Goal: Navigation & Orientation: Find specific page/section

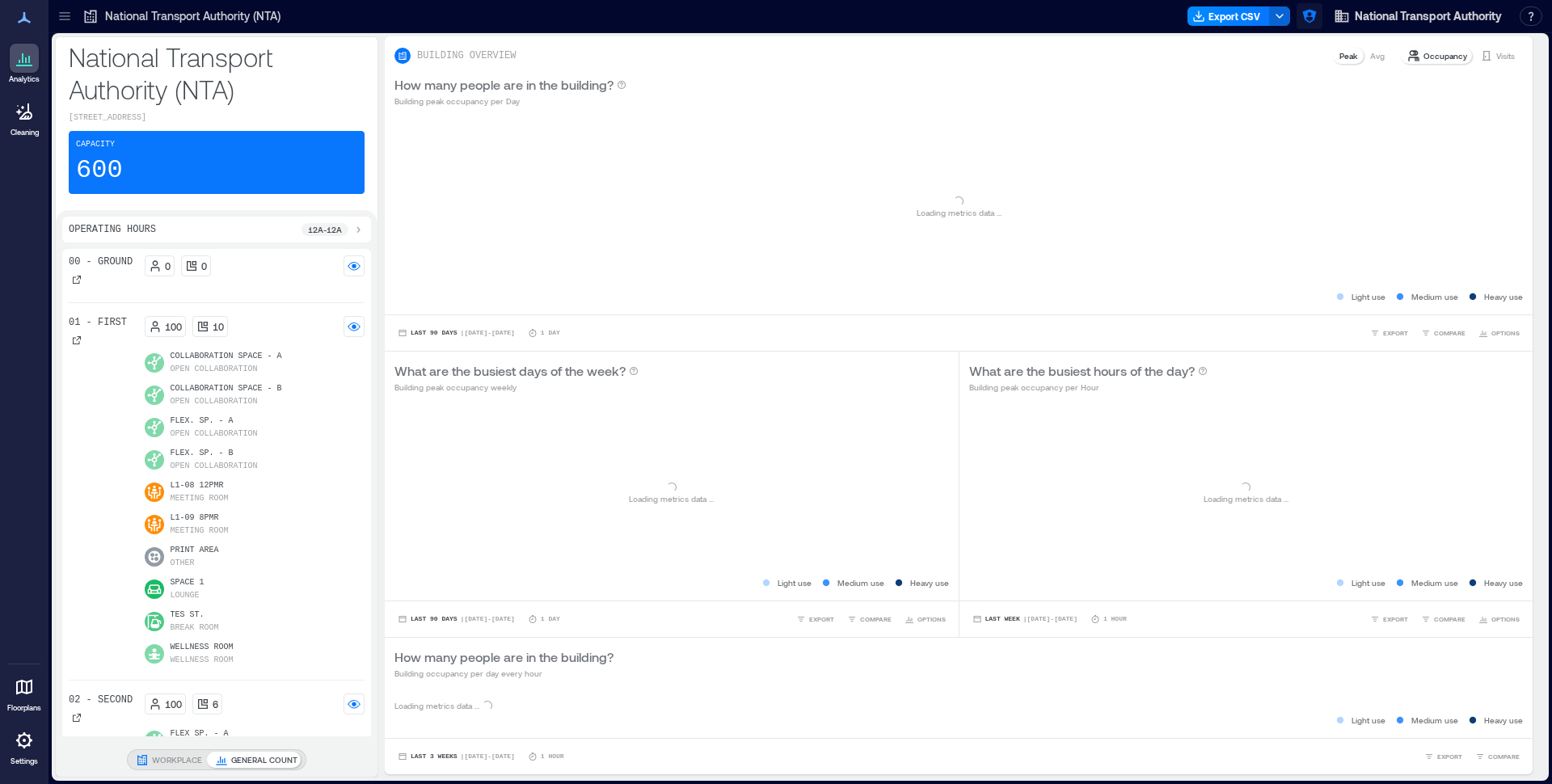
click at [1311, 18] on icon "button" at bounding box center [1309, 16] width 14 height 14
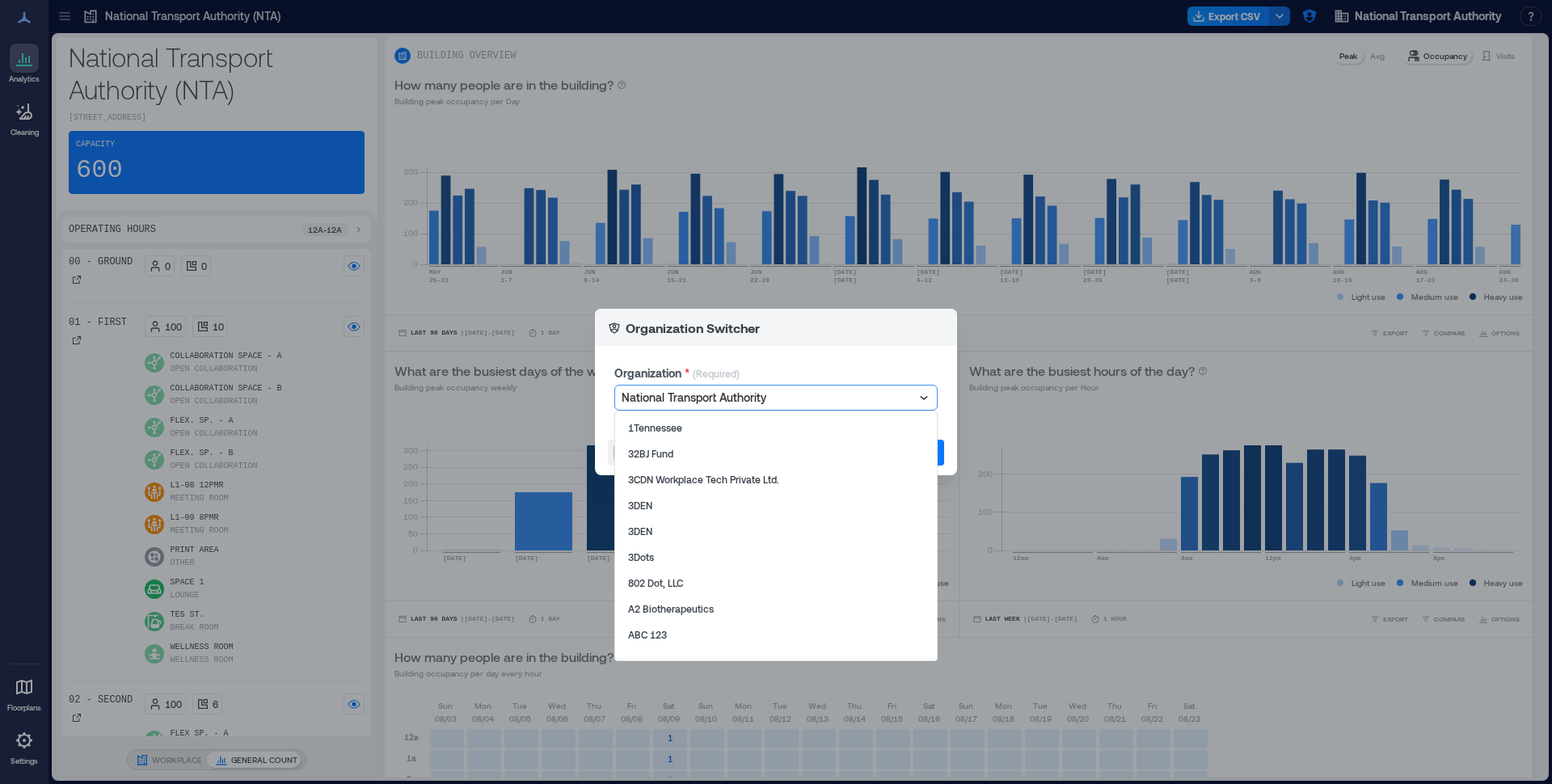
click at [740, 397] on div at bounding box center [767, 397] width 292 height 19
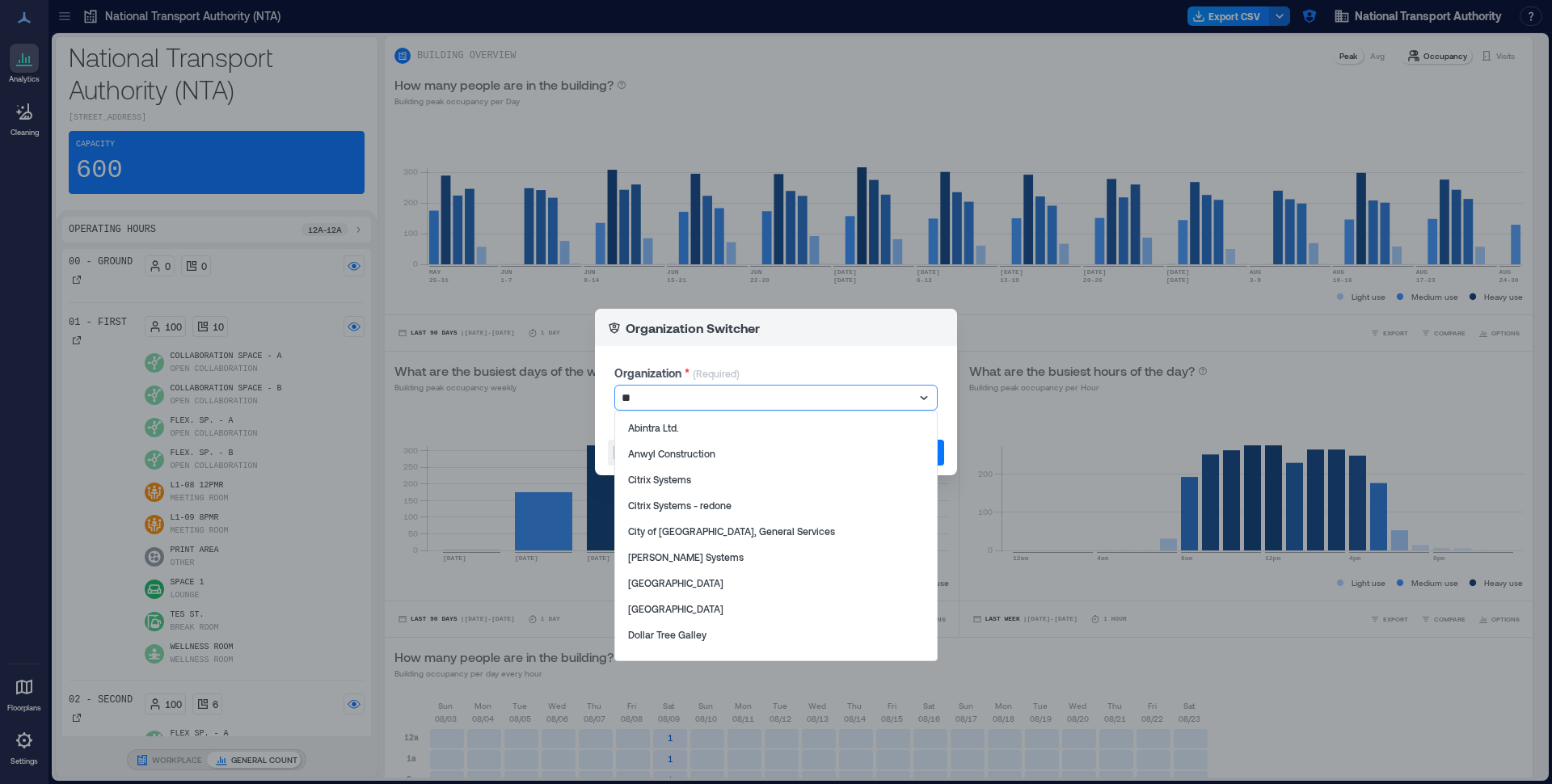
type input "*"
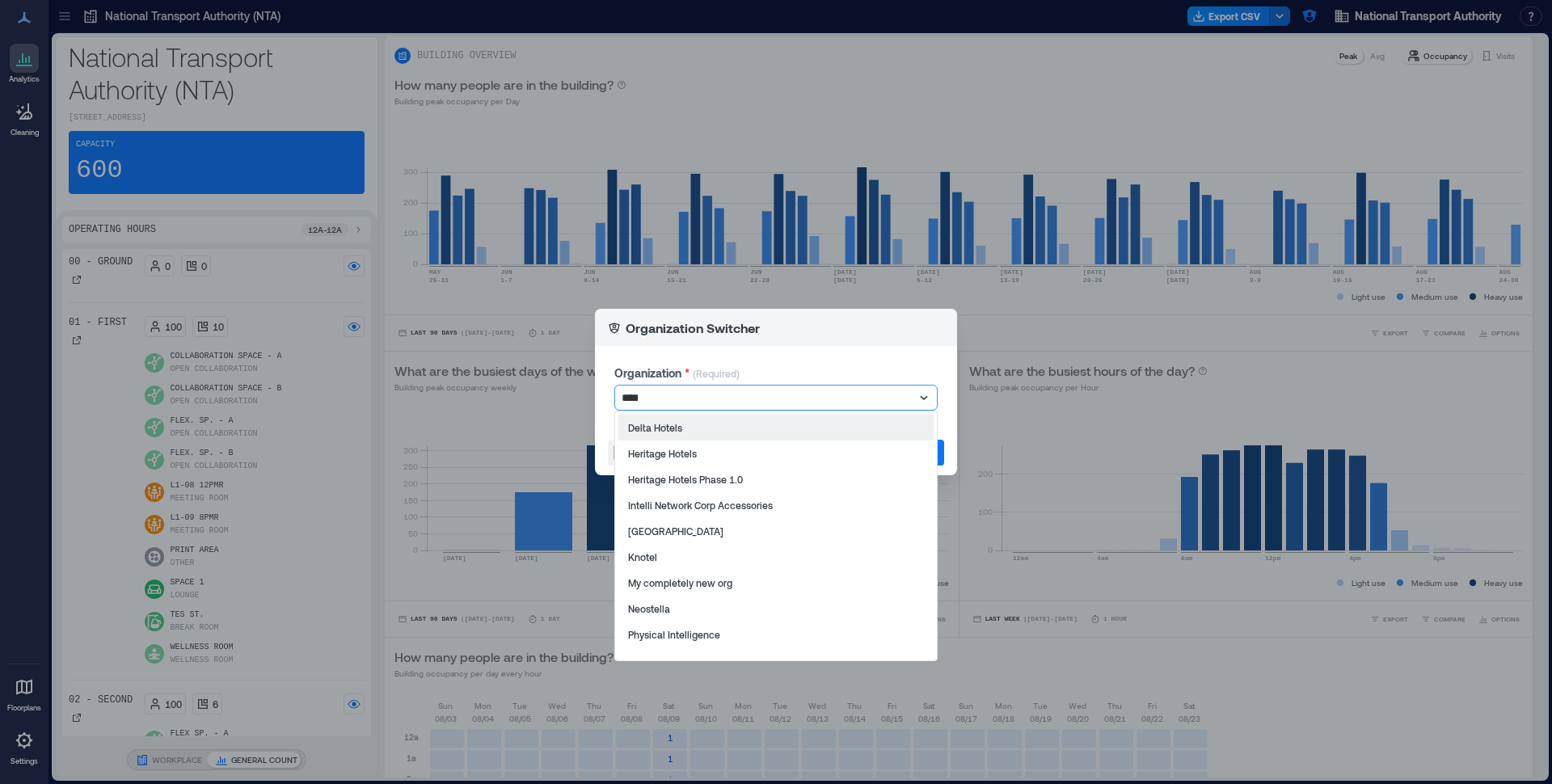
type input "*****"
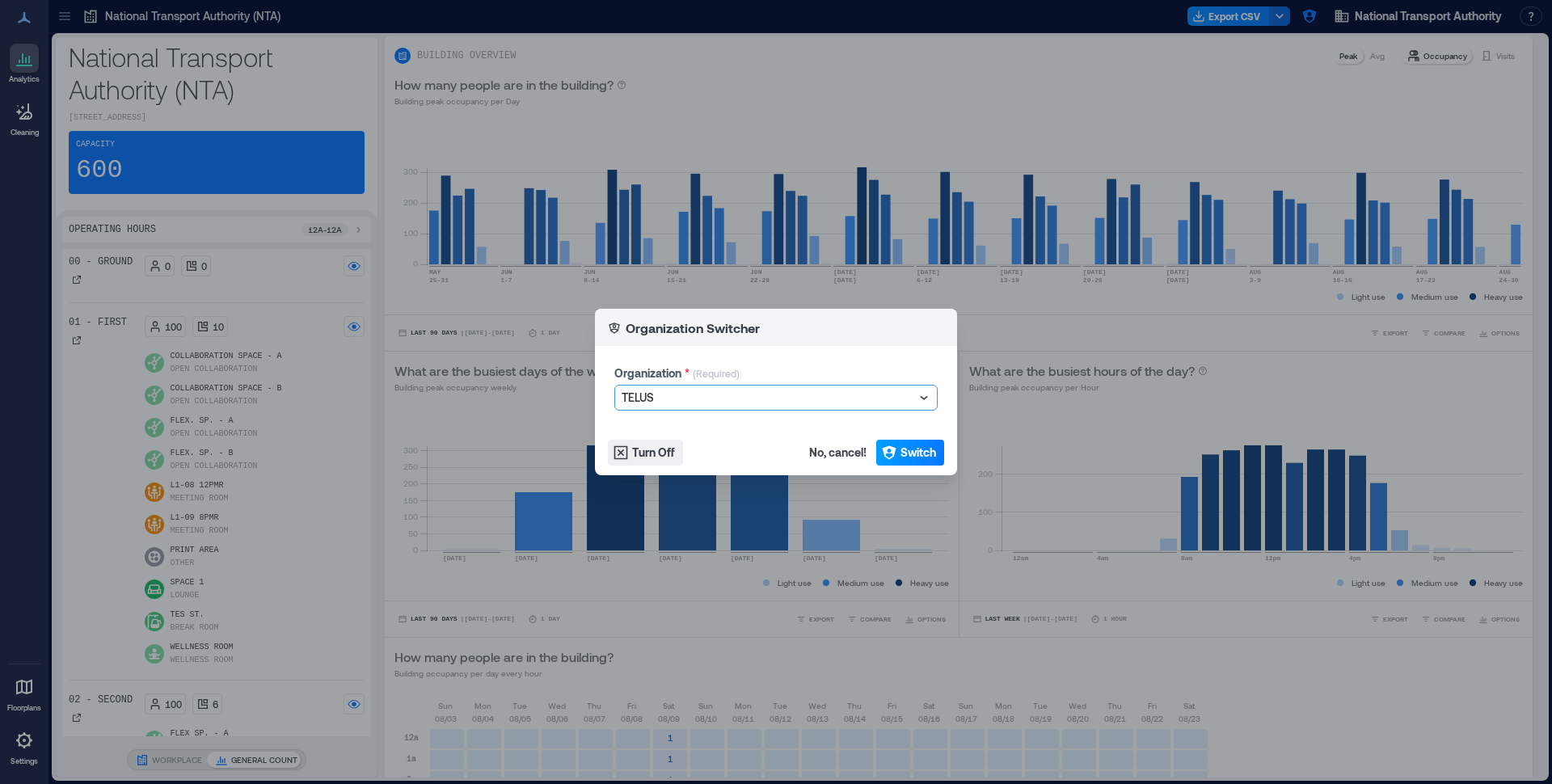
click at [933, 452] on span "Switch" at bounding box center [918, 452] width 36 height 16
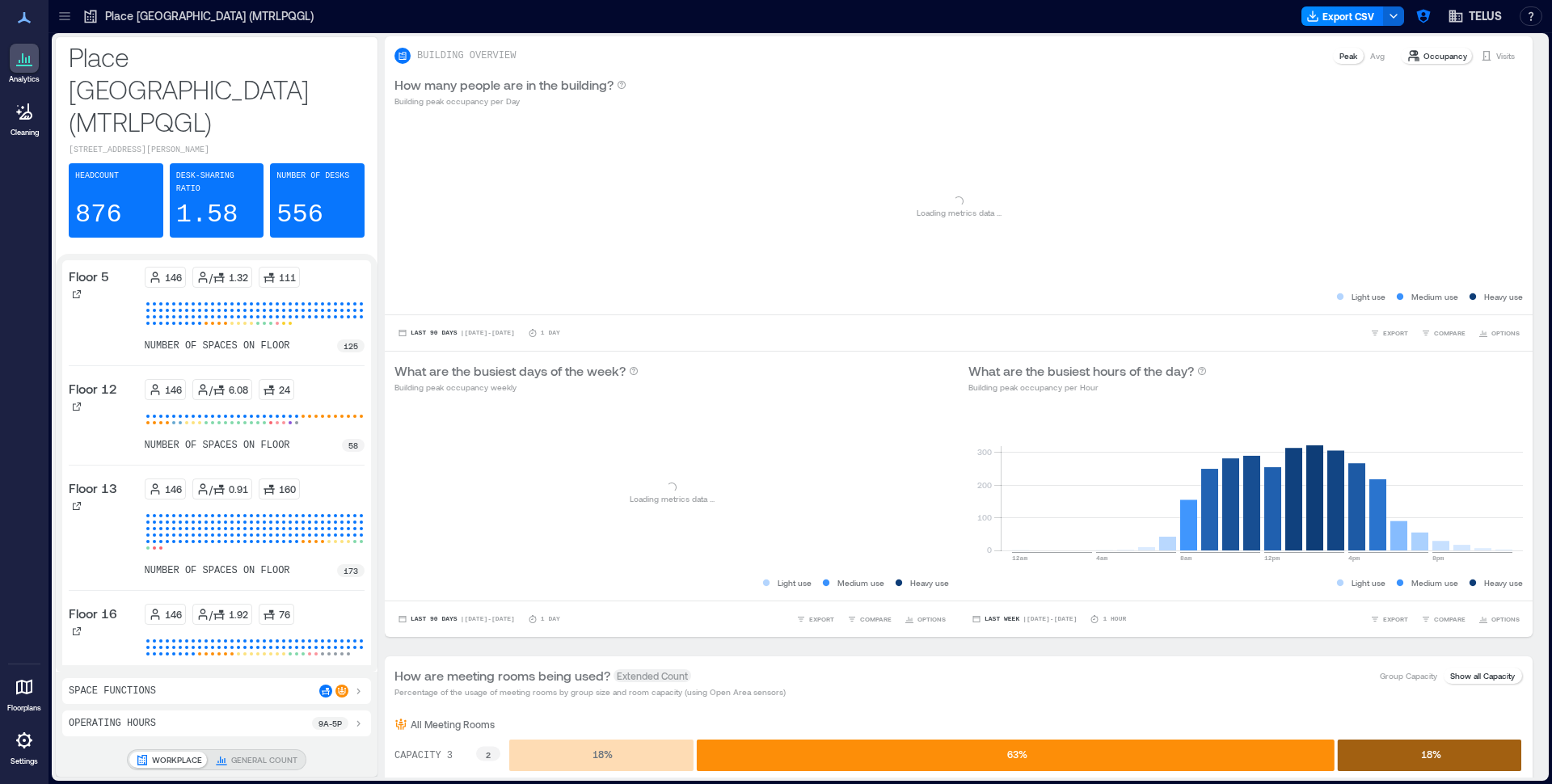
click at [72, 16] on icon at bounding box center [64, 16] width 16 height 16
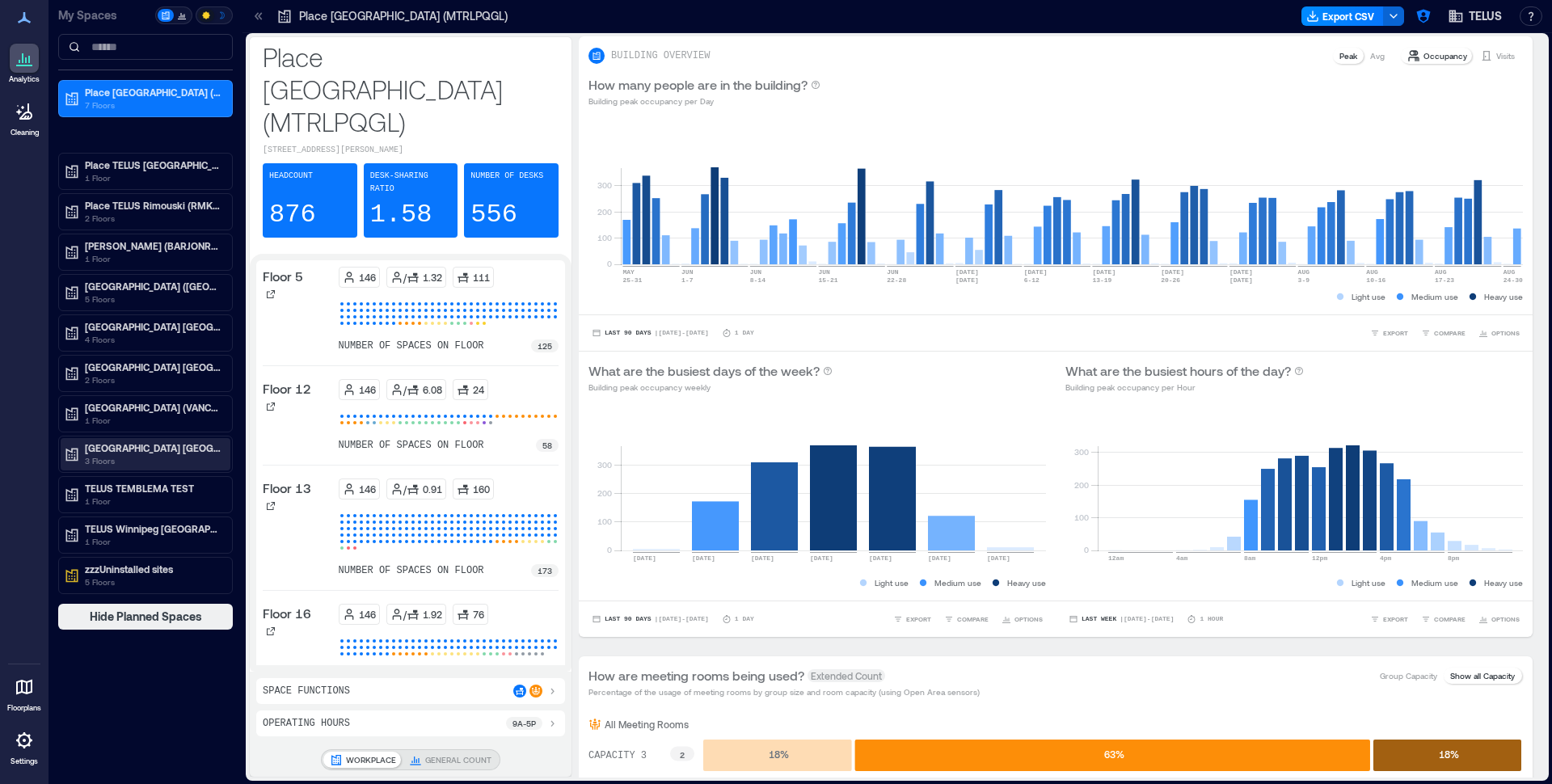
click at [134, 464] on p "3 Floors" at bounding box center [153, 461] width 136 height 13
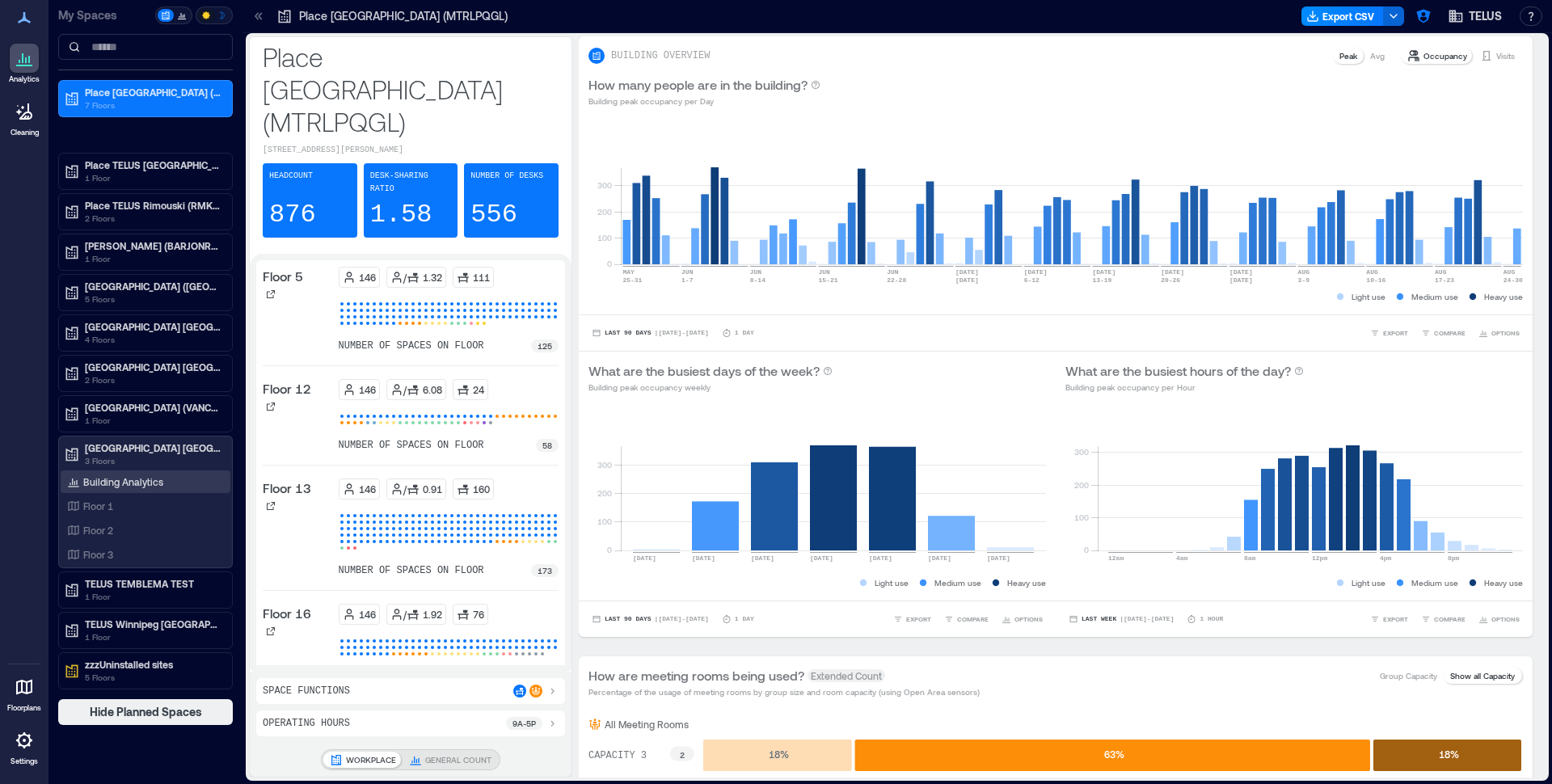
click at [126, 486] on p "Building Analytics" at bounding box center [123, 481] width 80 height 13
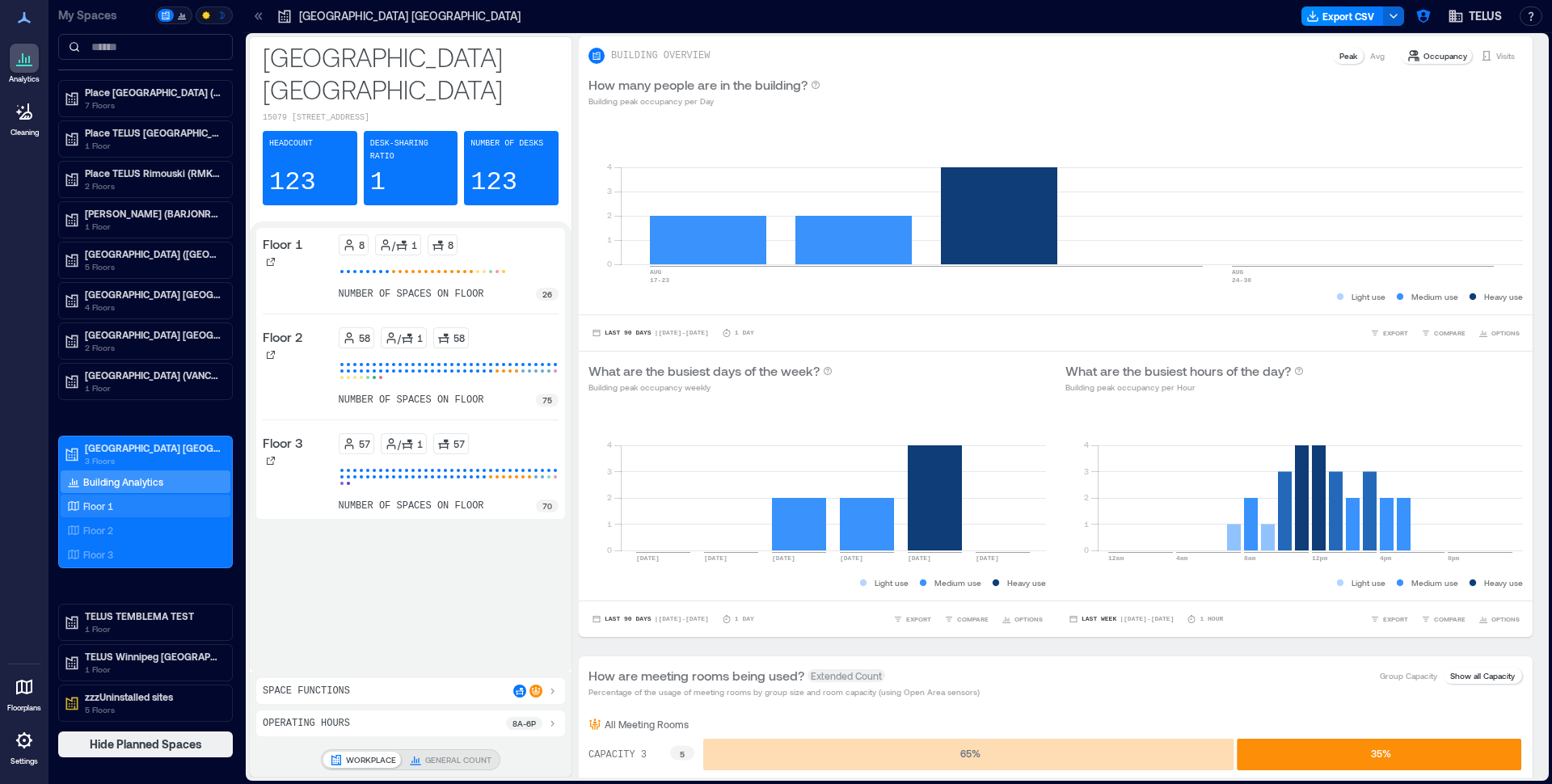
click at [86, 514] on div "Floor 1" at bounding box center [146, 506] width 170 height 23
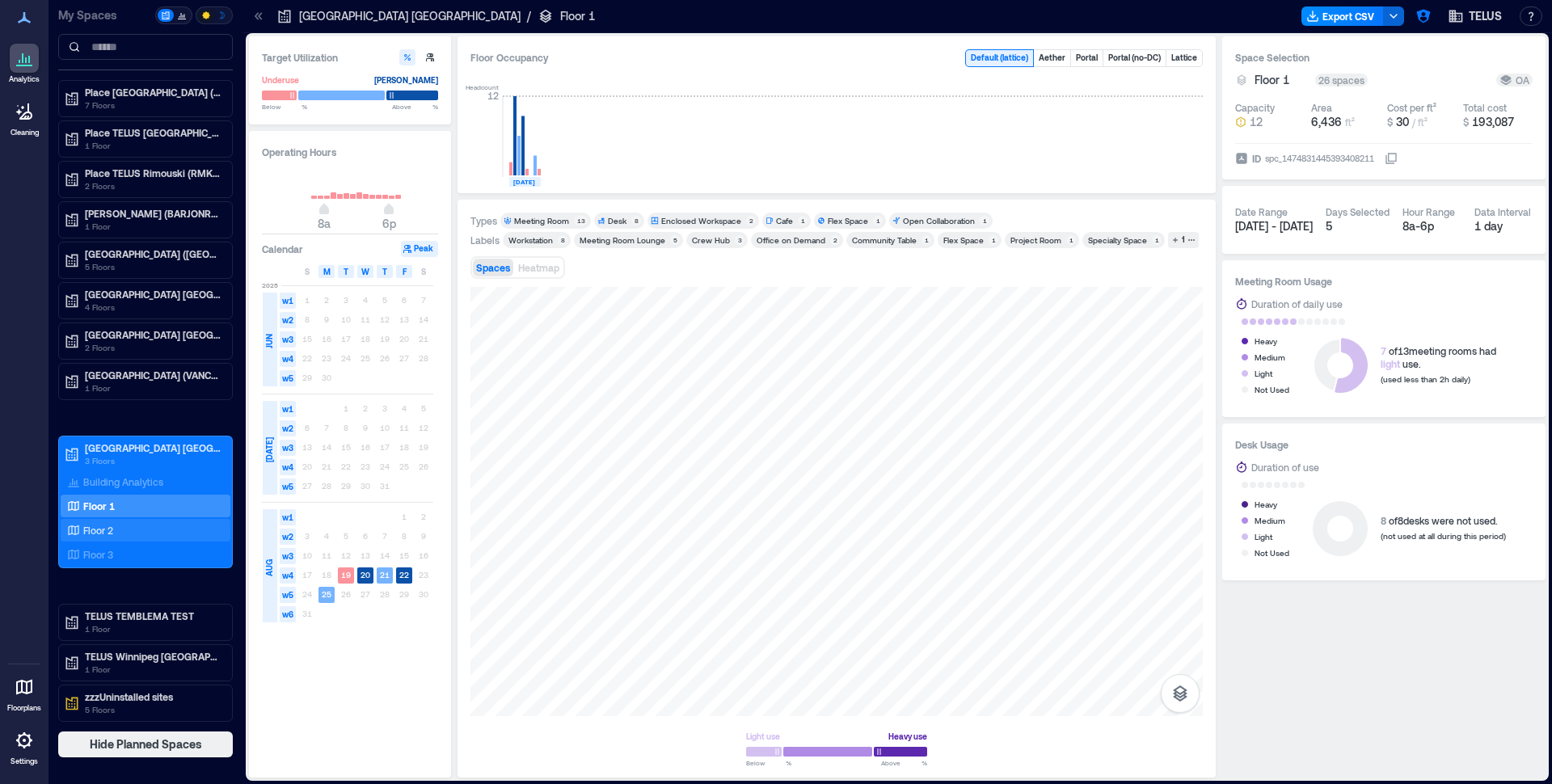
click at [125, 526] on div "Floor 2" at bounding box center [142, 530] width 157 height 16
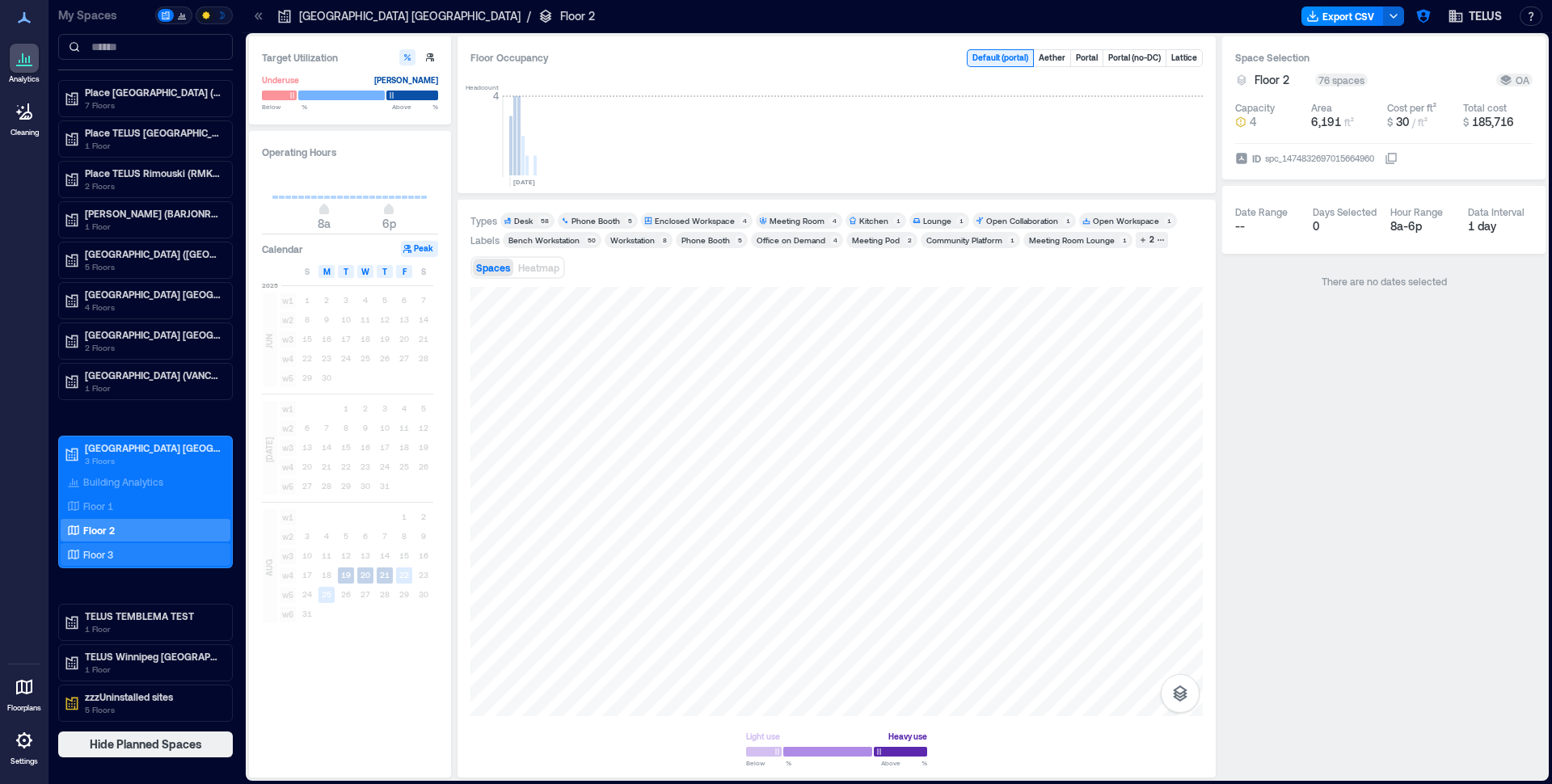
click at [127, 547] on div "Floor 3" at bounding box center [142, 554] width 157 height 16
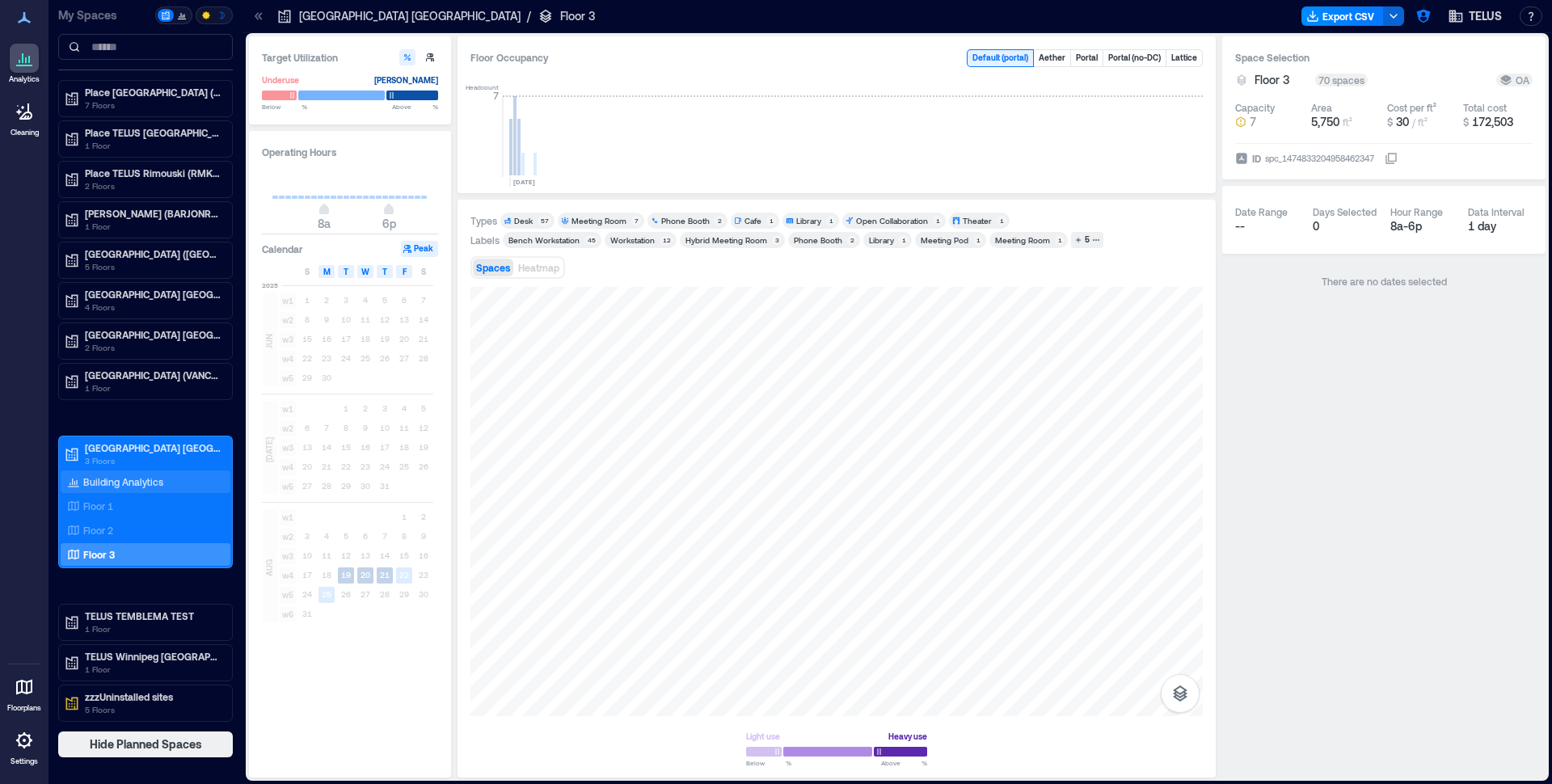
click at [152, 488] on div "Building Analytics" at bounding box center [115, 481] width 102 height 16
